Goal: Task Accomplishment & Management: Complete application form

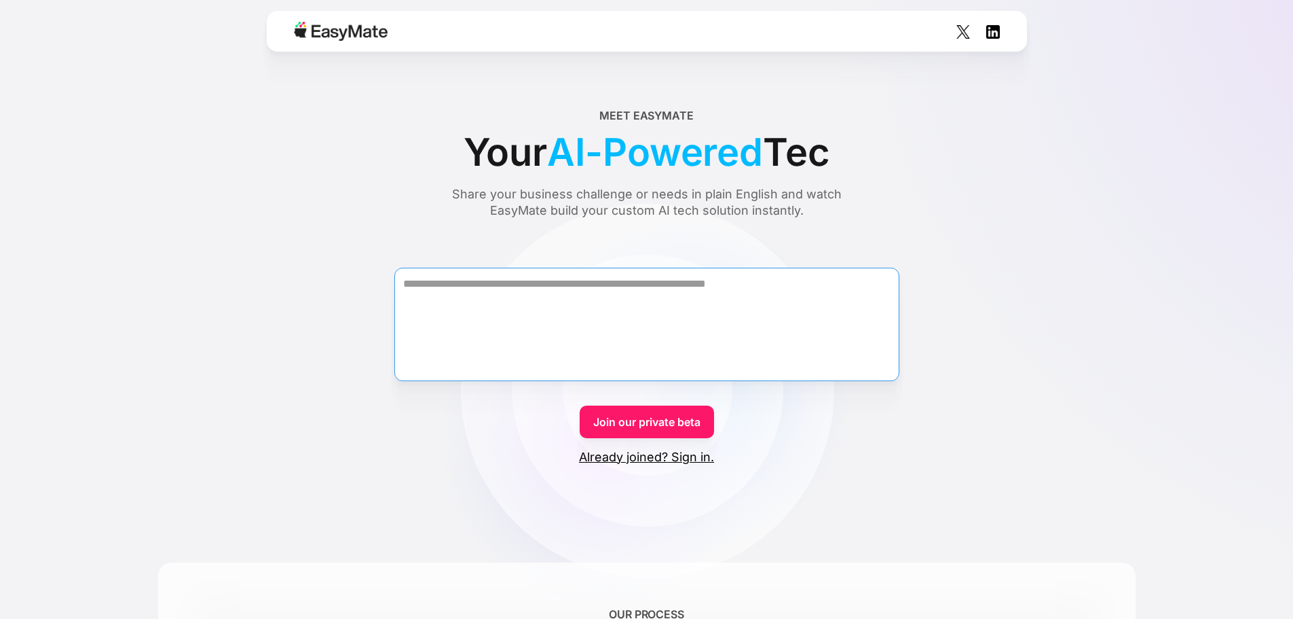
click at [674, 308] on textarea "Form" at bounding box center [646, 324] width 505 height 113
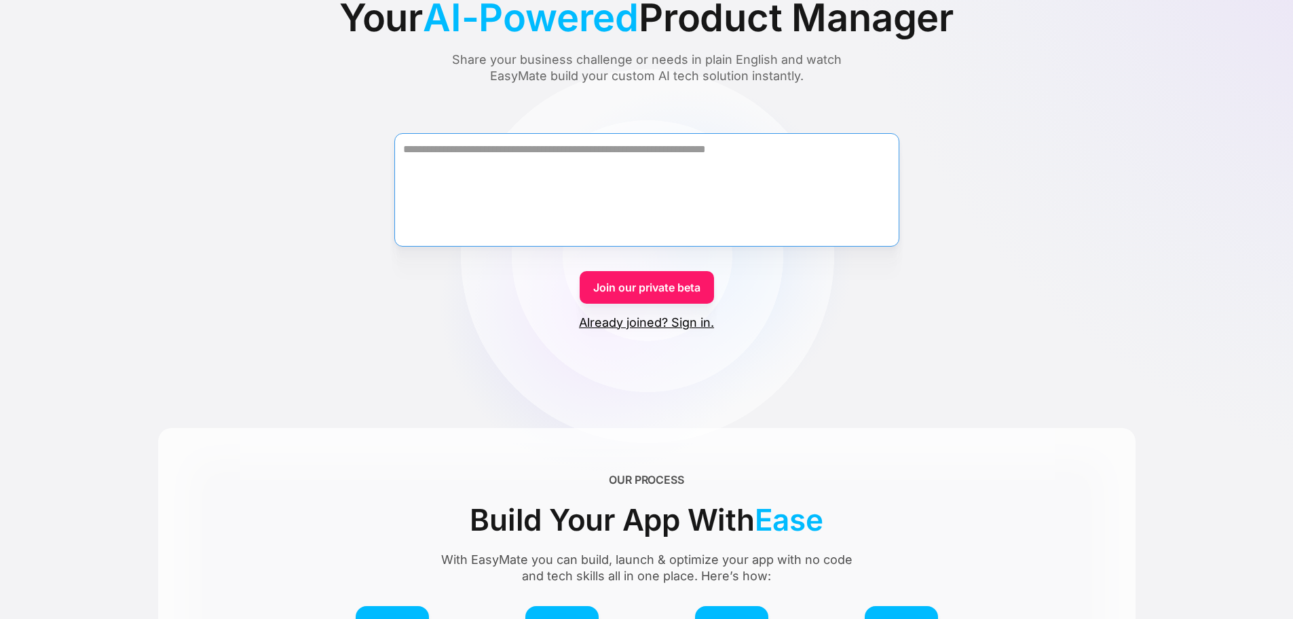
scroll to position [136, 0]
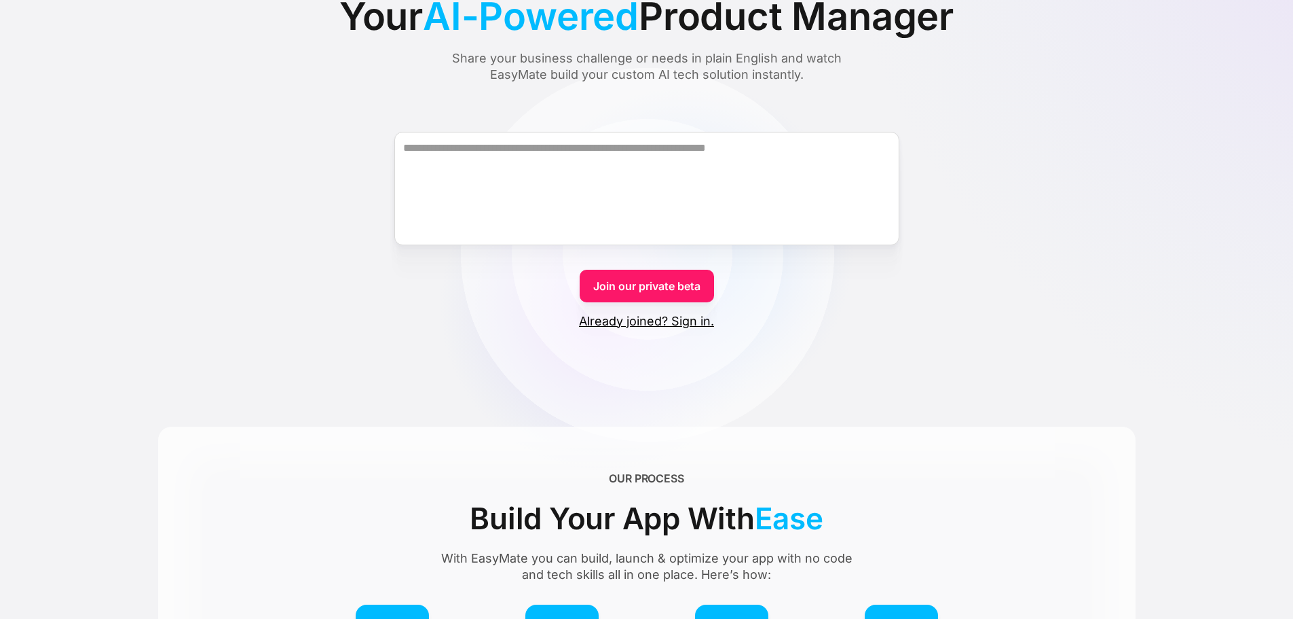
click at [693, 320] on link "Already joined? Sign in." at bounding box center [646, 321] width 135 height 16
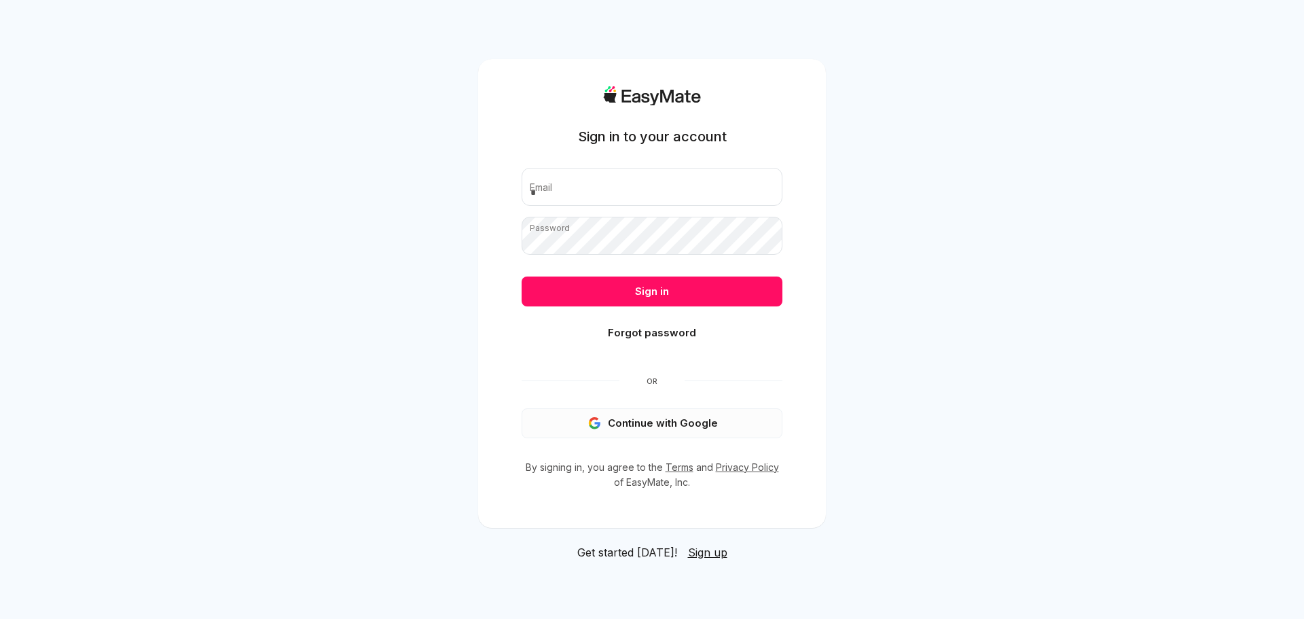
click at [676, 409] on button "Continue with Google" at bounding box center [651, 423] width 261 height 30
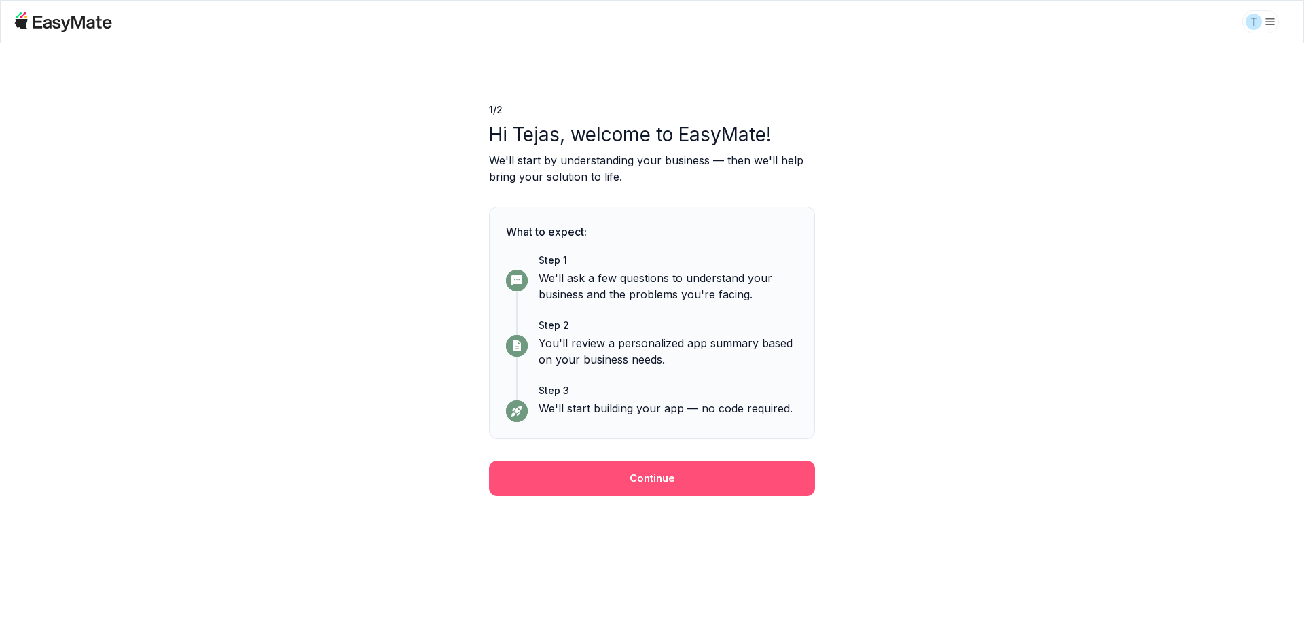
click at [698, 492] on button "Continue" at bounding box center [652, 477] width 326 height 35
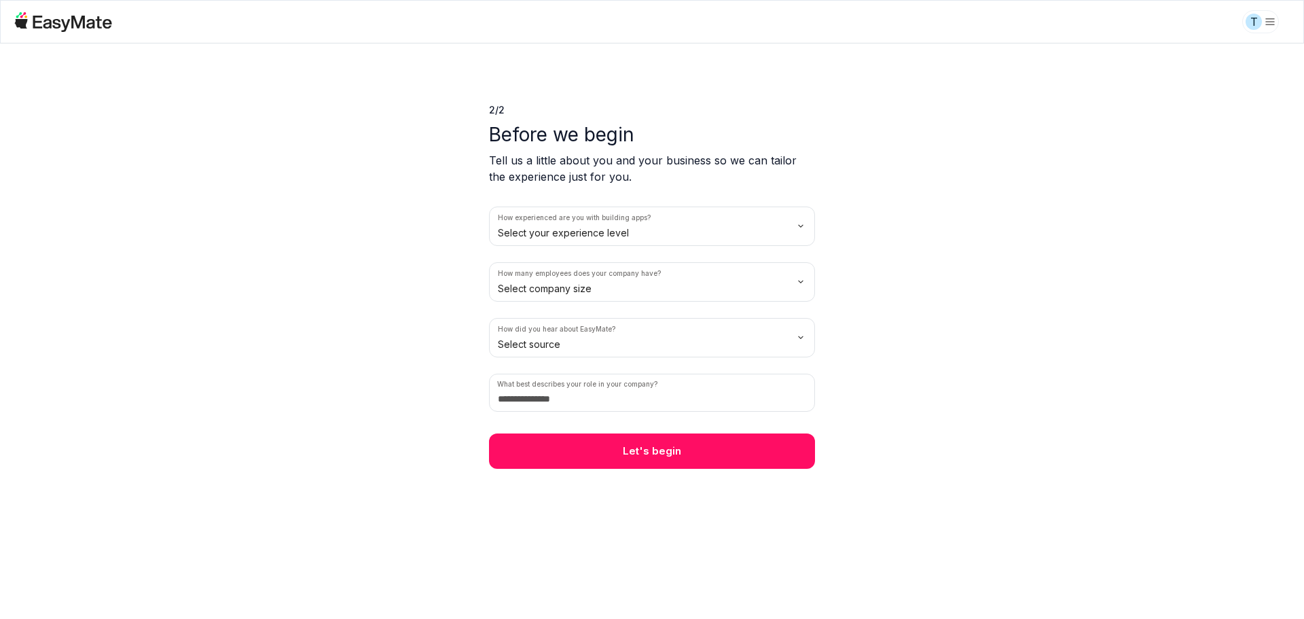
click at [590, 221] on html "T 2 / 2 Before we begin Tell us a little about you and your business so we can …" at bounding box center [652, 309] width 1304 height 619
click at [584, 289] on html "T 2 / 2 Before we begin Tell us a little about you and your business so we can …" at bounding box center [652, 309] width 1304 height 619
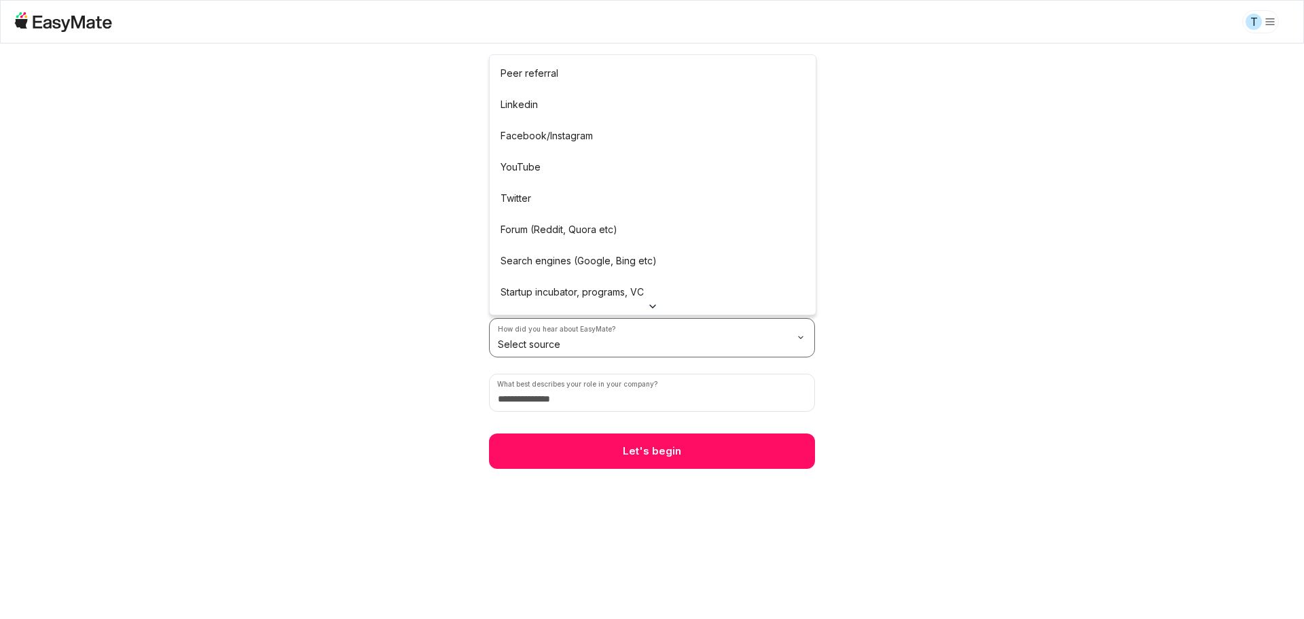
click at [567, 327] on html "T 2 / 2 Before we begin Tell us a little about you and your business so we can …" at bounding box center [652, 309] width 1304 height 619
drag, startPoint x: 540, startPoint y: 128, endPoint x: 542, endPoint y: 179, distance: 51.6
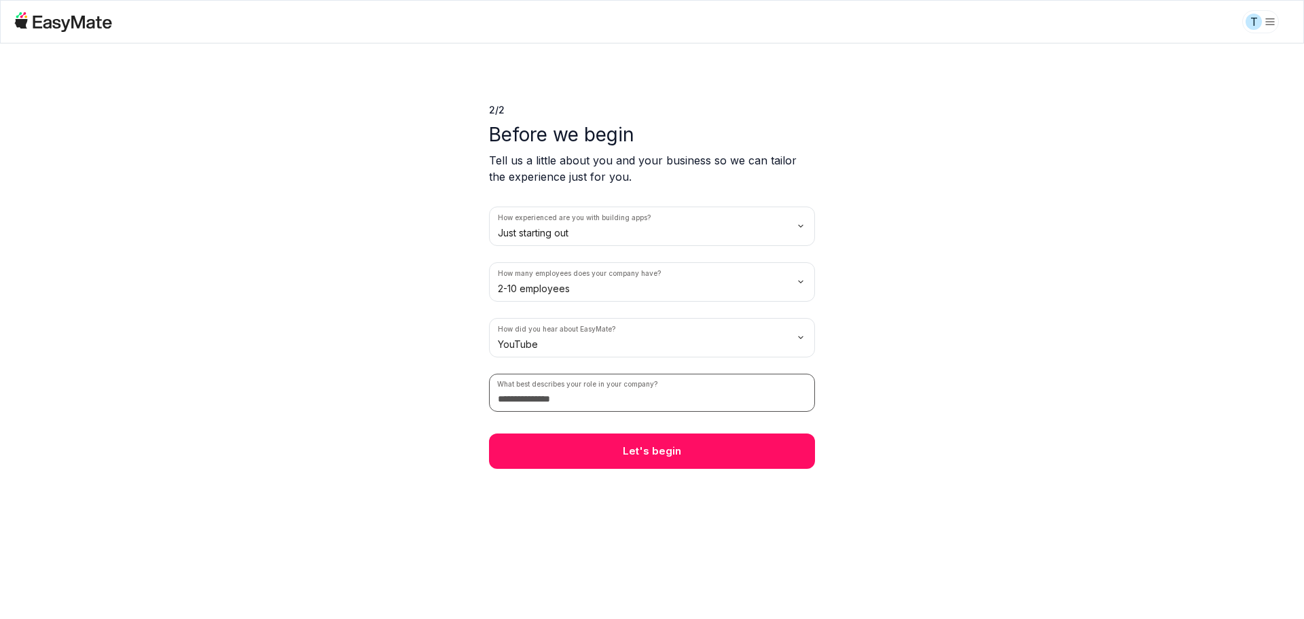
click at [576, 402] on input at bounding box center [652, 392] width 326 height 38
type input "******"
click at [655, 430] on div "2 / 2 Before we begin Tell us a little about you and your business so we can ta…" at bounding box center [652, 255] width 326 height 425
click at [653, 432] on div "2 / 2 Before we begin Tell us a little about you and your business so we can ta…" at bounding box center [652, 255] width 326 height 425
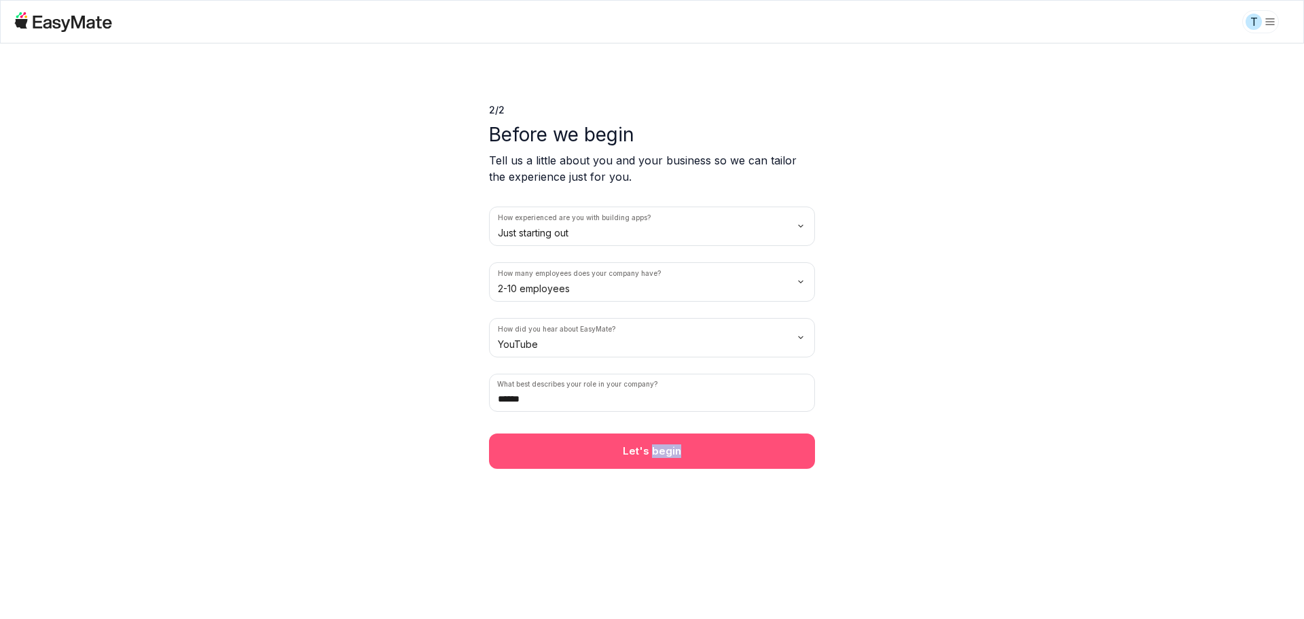
click at [662, 454] on button "Let's begin" at bounding box center [652, 450] width 326 height 35
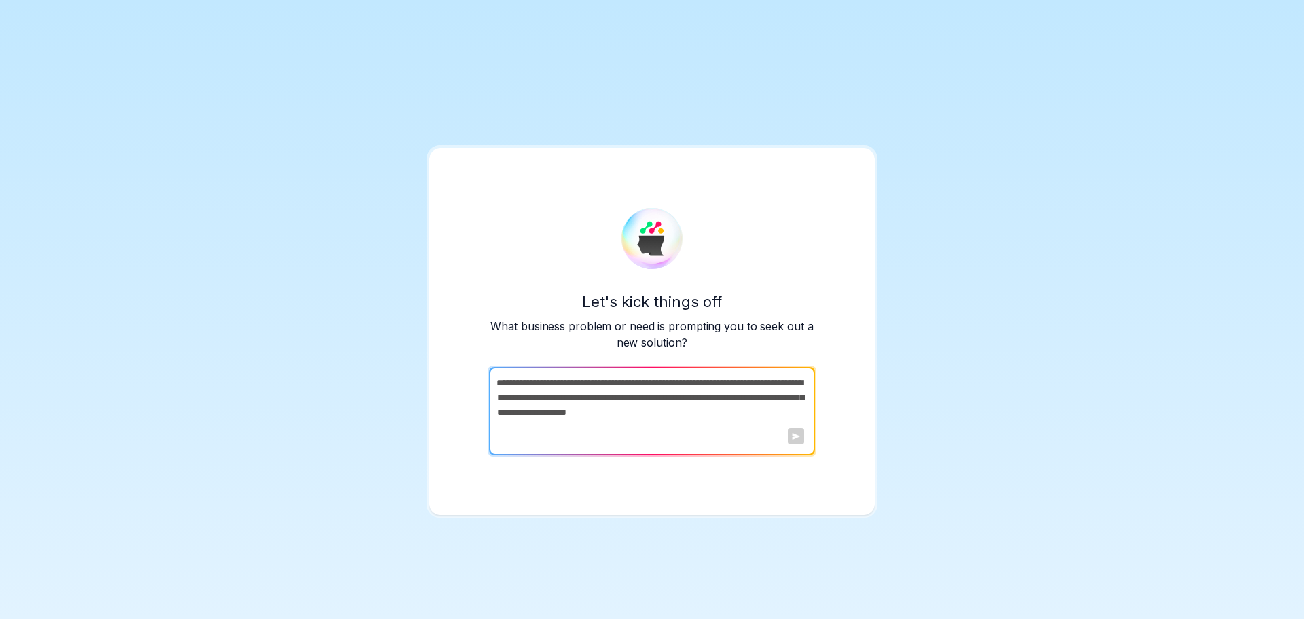
click at [697, 411] on textarea at bounding box center [650, 411] width 323 height 88
